Goal: Task Accomplishment & Management: Complete application form

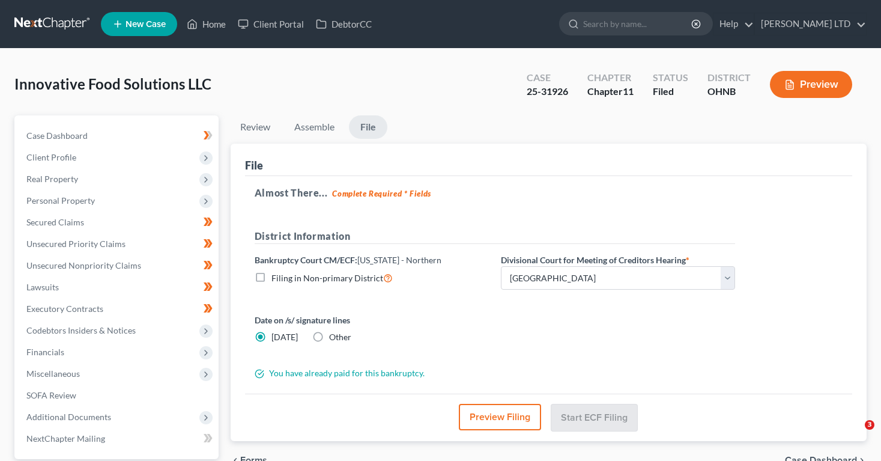
select select "3"
click at [73, 23] on link at bounding box center [52, 24] width 77 height 22
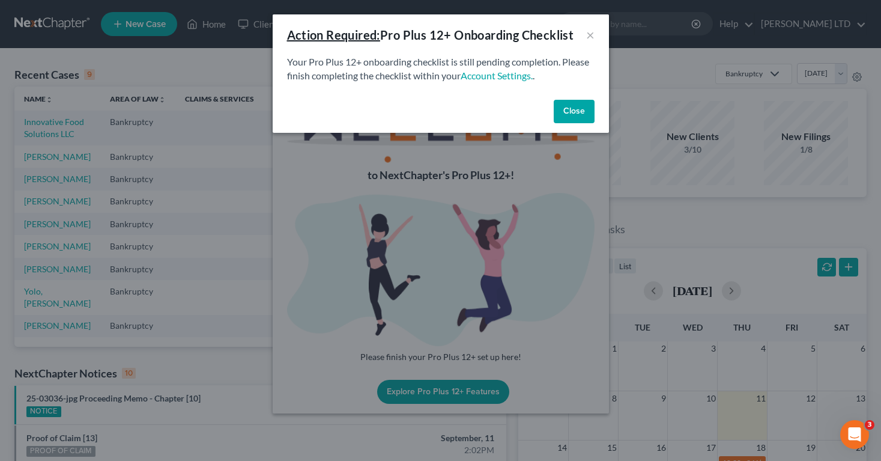
click at [561, 116] on button "Close" at bounding box center [574, 112] width 41 height 24
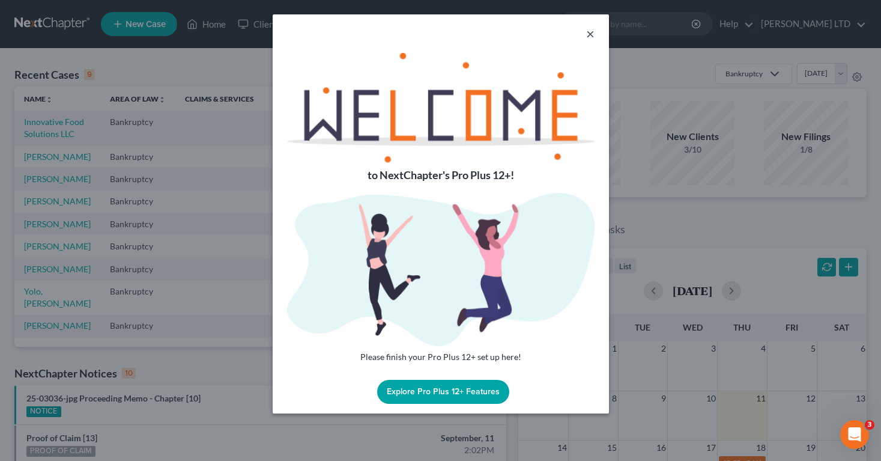
click at [586, 31] on button "×" at bounding box center [590, 33] width 8 height 14
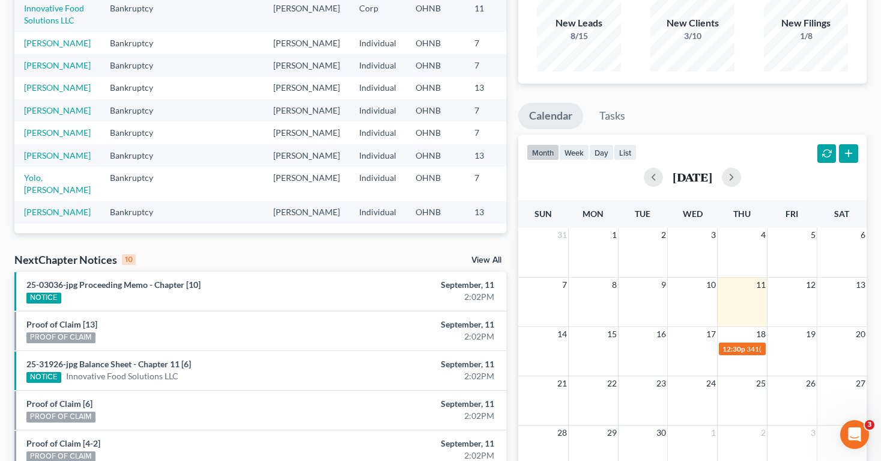
scroll to position [124, 0]
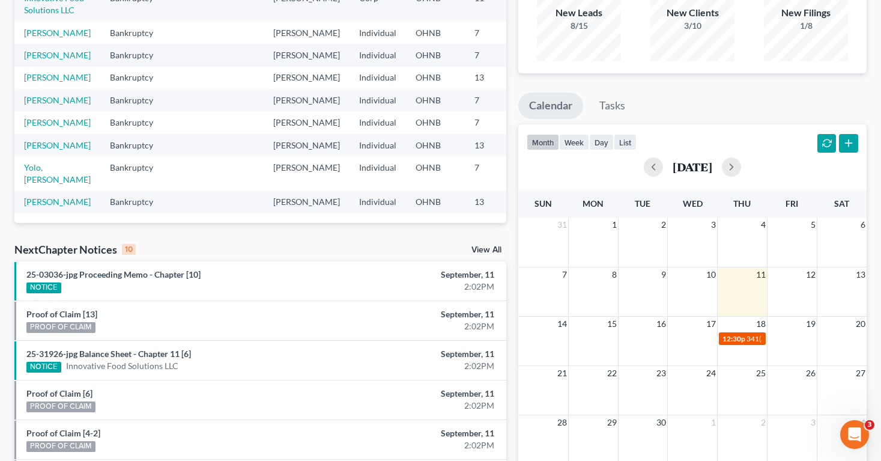
click at [739, 335] on span "12:30p" at bounding box center [733, 338] width 23 height 9
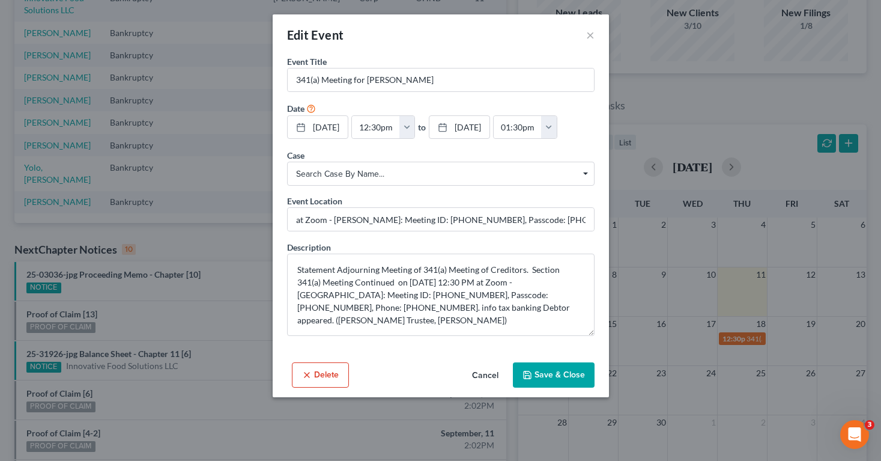
click at [553, 374] on button "Save & Close" at bounding box center [554, 374] width 82 height 25
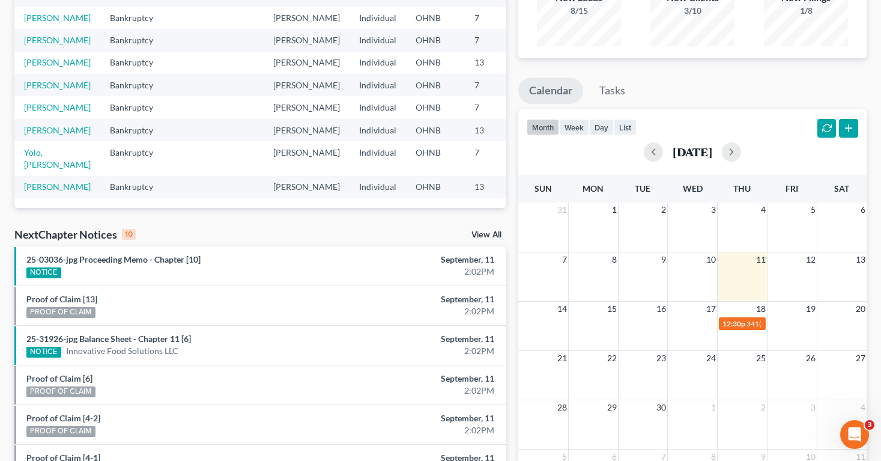
scroll to position [0, 0]
